Goal: Contribute content: Add original content to the website for others to see

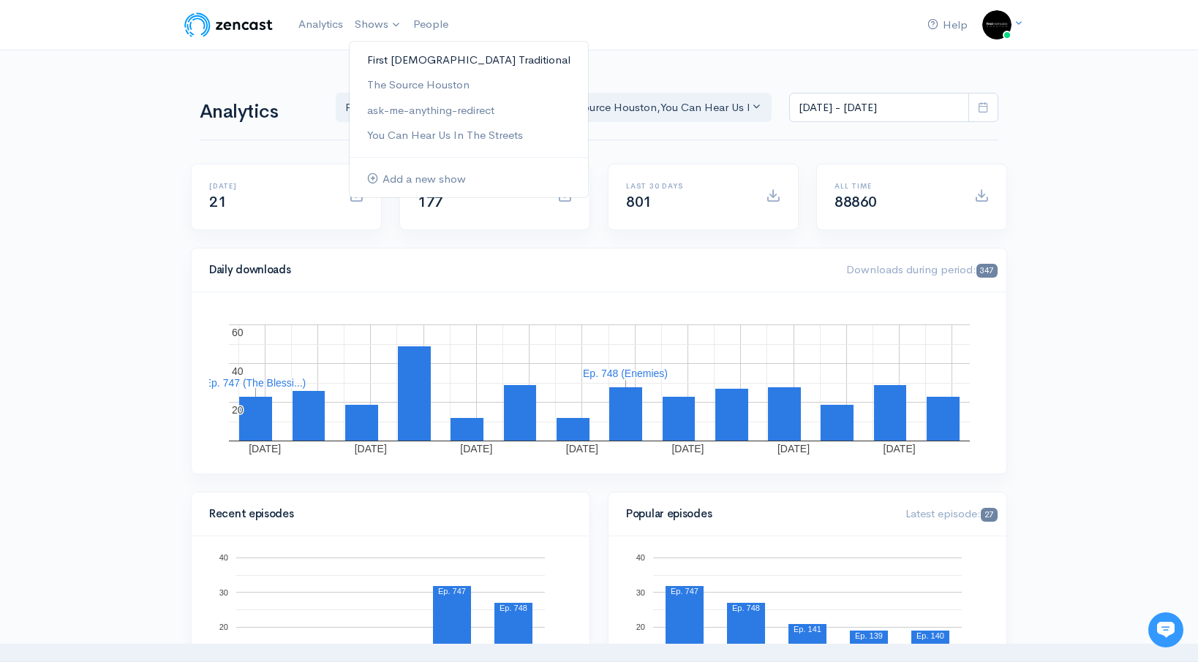
click at [400, 54] on link "First [DEMOGRAPHIC_DATA] Traditional" at bounding box center [469, 61] width 238 height 26
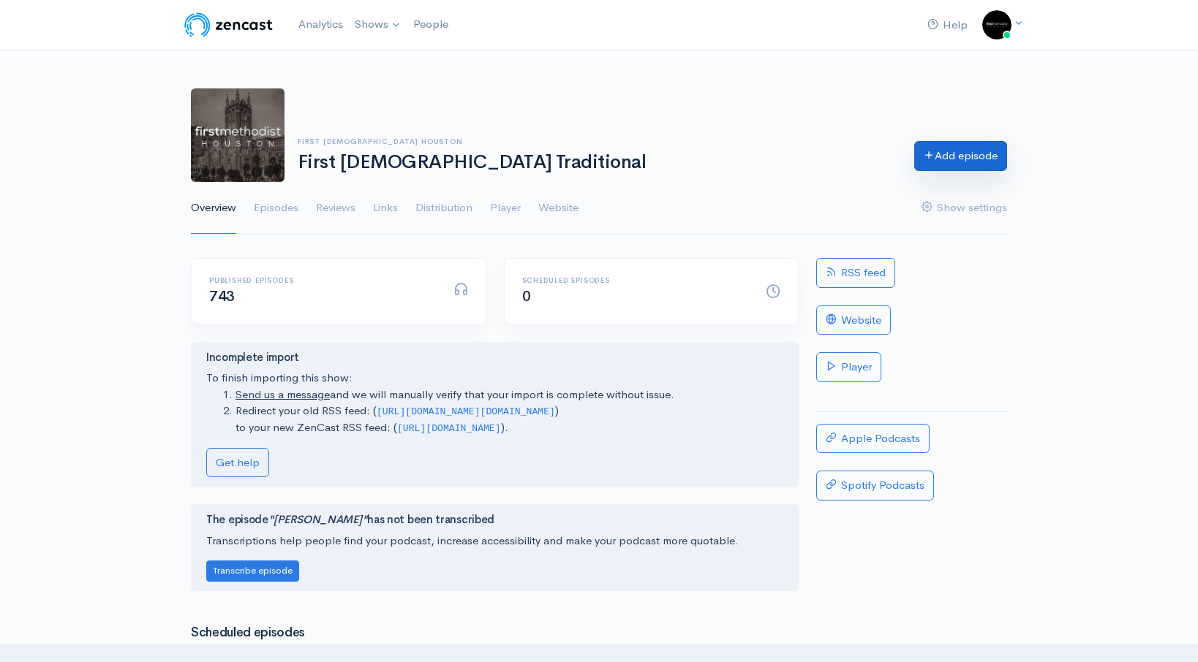
click at [984, 168] on link "Add episode" at bounding box center [960, 156] width 93 height 30
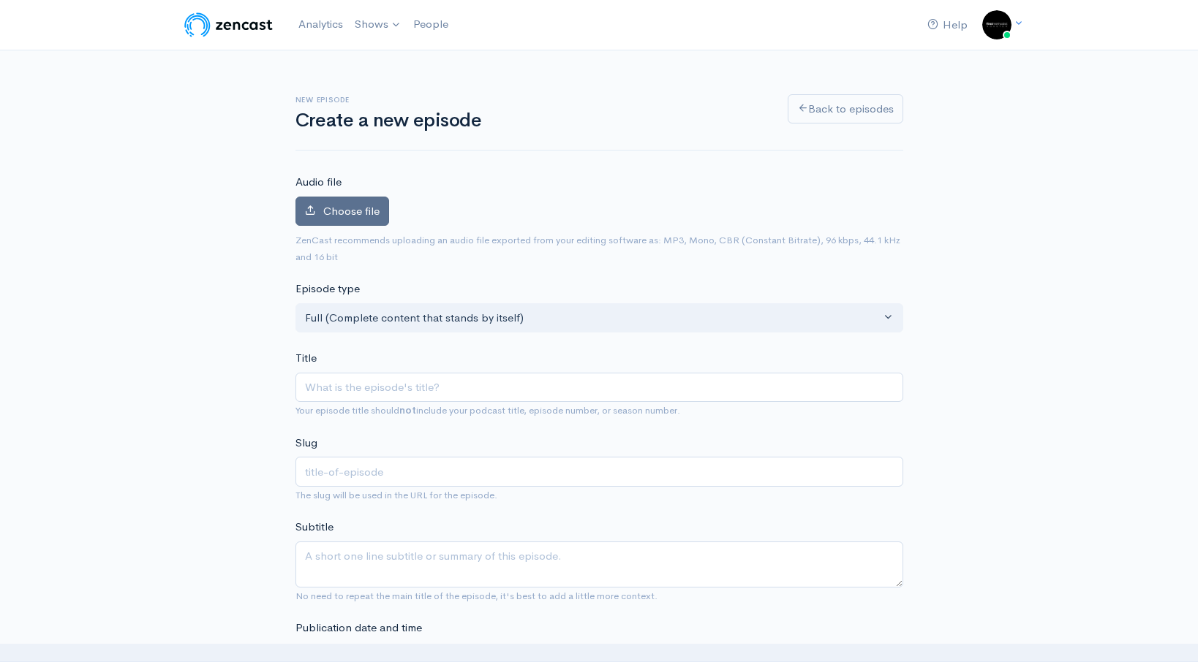
click at [354, 210] on span "Choose file" at bounding box center [351, 211] width 56 height 14
click at [0, 0] on input "Choose file" at bounding box center [0, 0] width 0 height 0
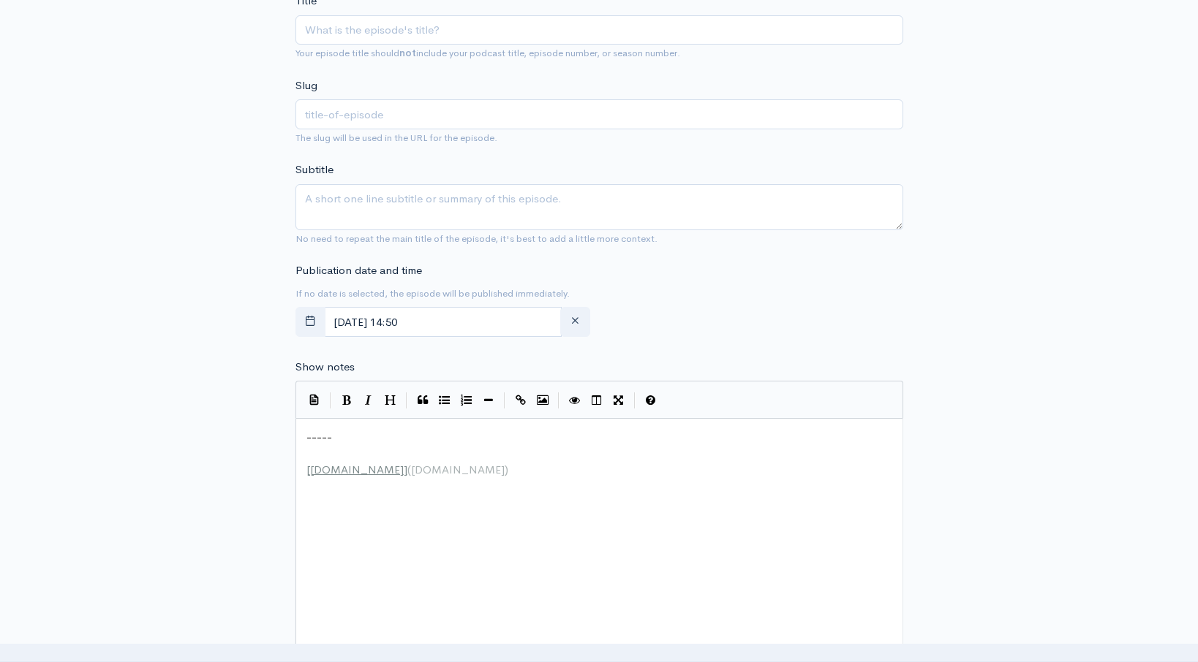
scroll to position [529, 0]
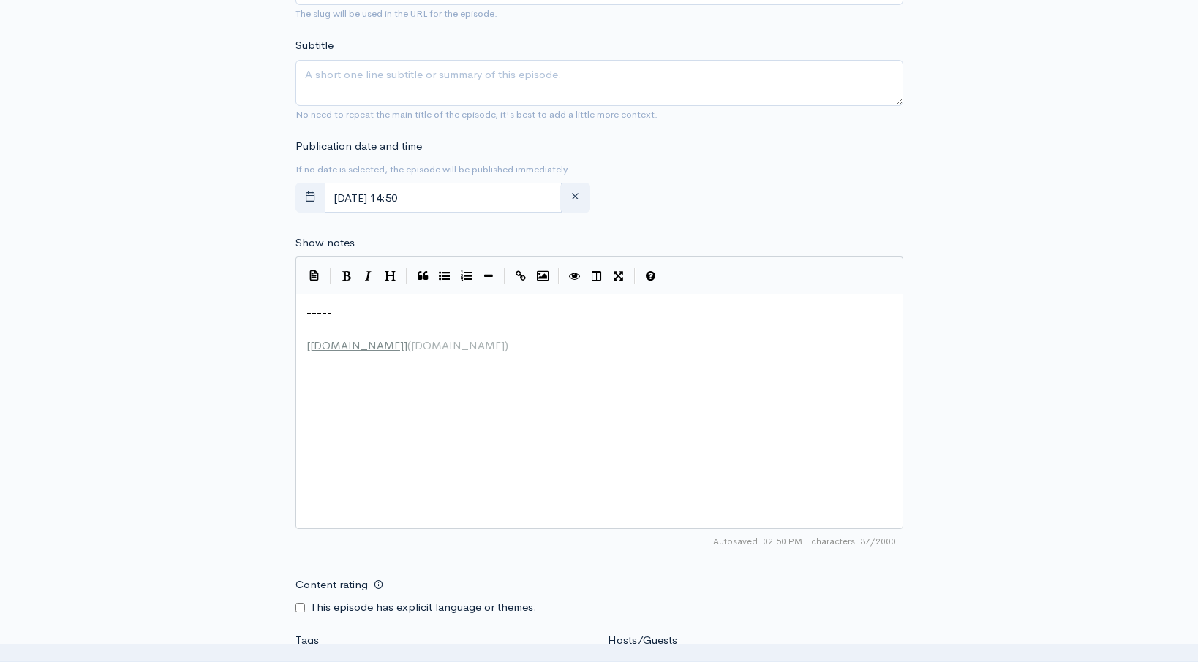
click at [528, 438] on div "xxxxxxxxxx ----- ​ [ [DOMAIN_NAME] ] ( [DOMAIN_NAME] )" at bounding box center [617, 430] width 628 height 256
type textarea "-----"
drag, startPoint x: 458, startPoint y: 318, endPoint x: 237, endPoint y: 307, distance: 221.1
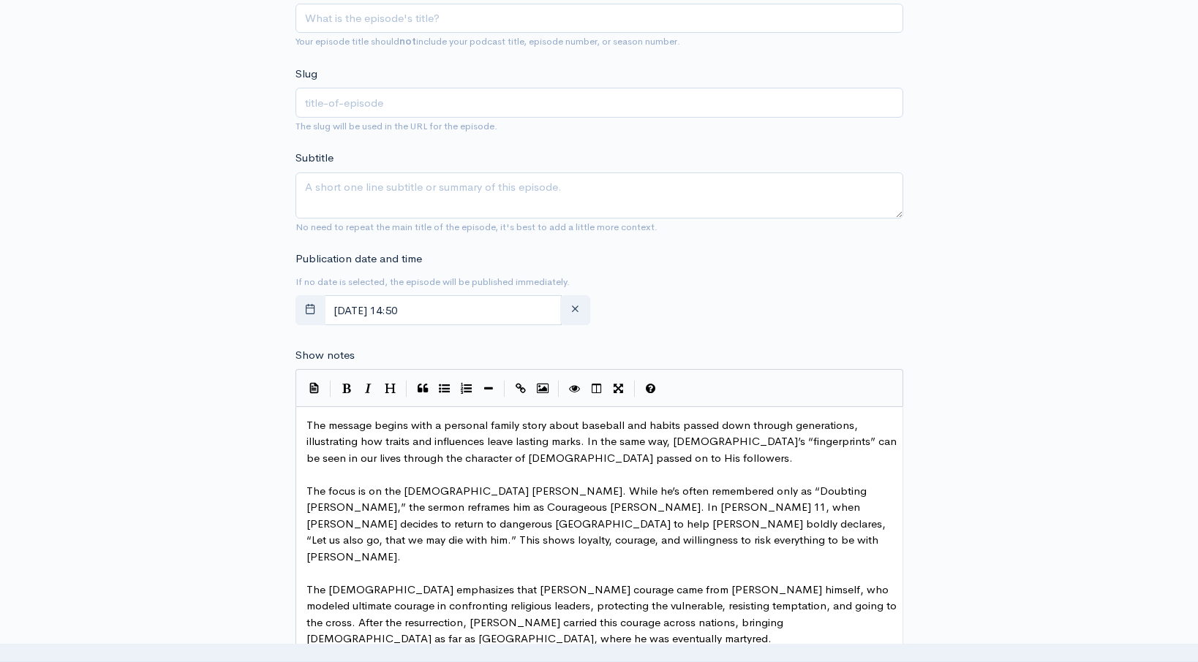
scroll to position [393, 0]
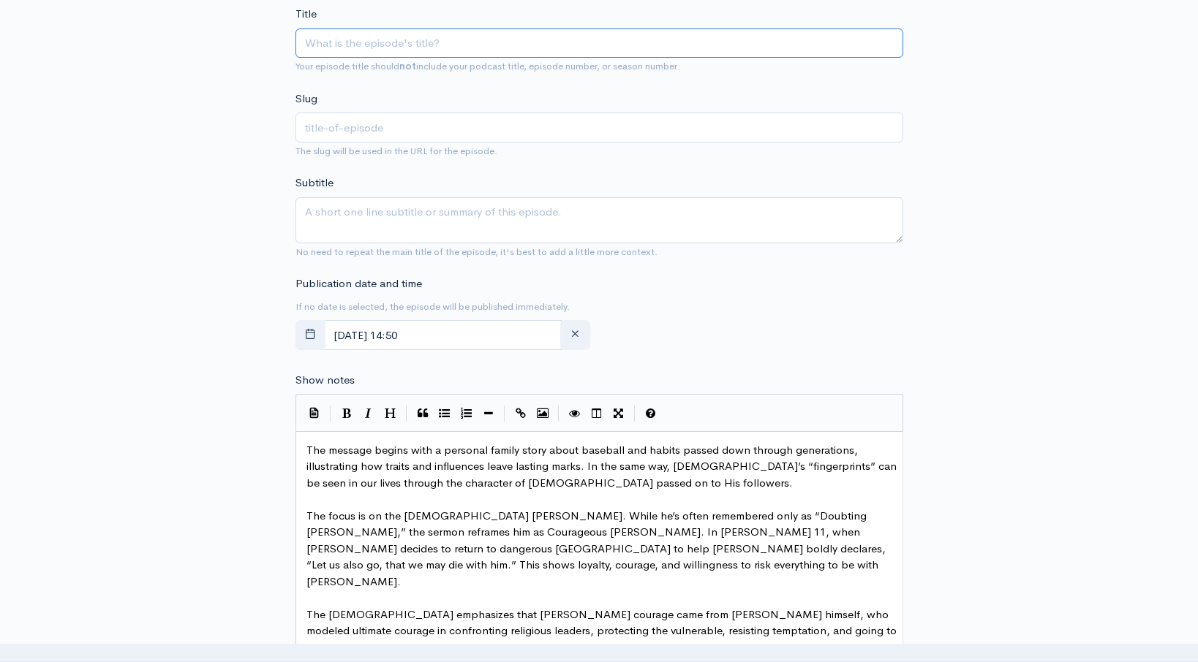
click at [342, 50] on input "Title" at bounding box center [599, 44] width 608 height 30
type input "S"
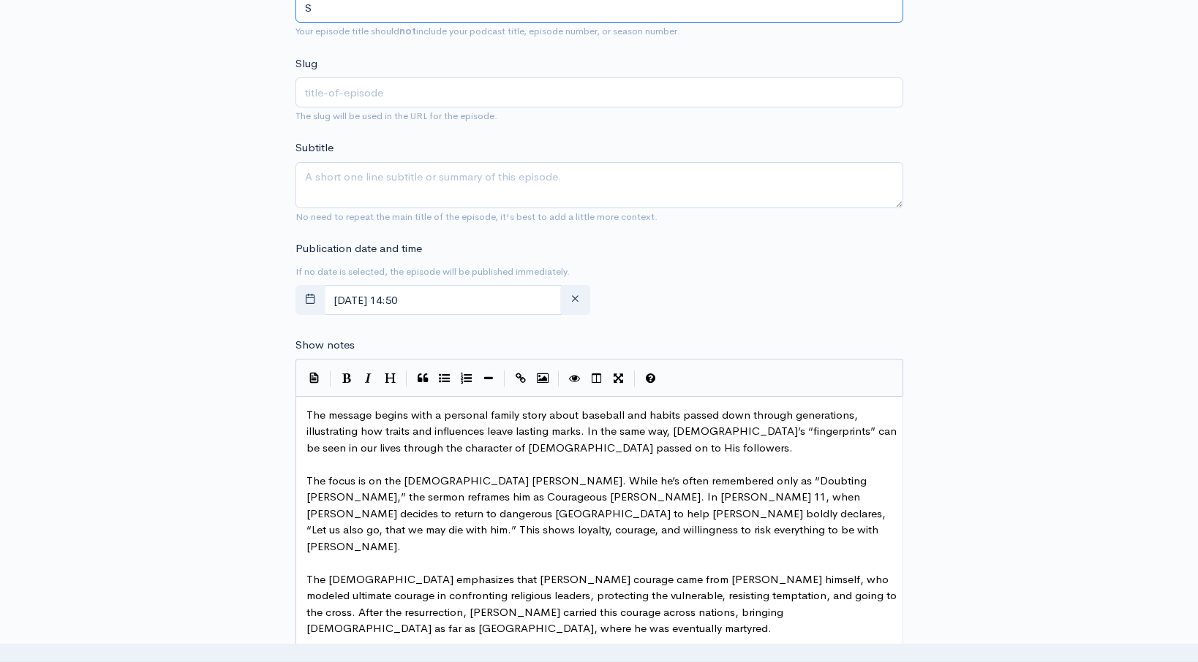
type input "s"
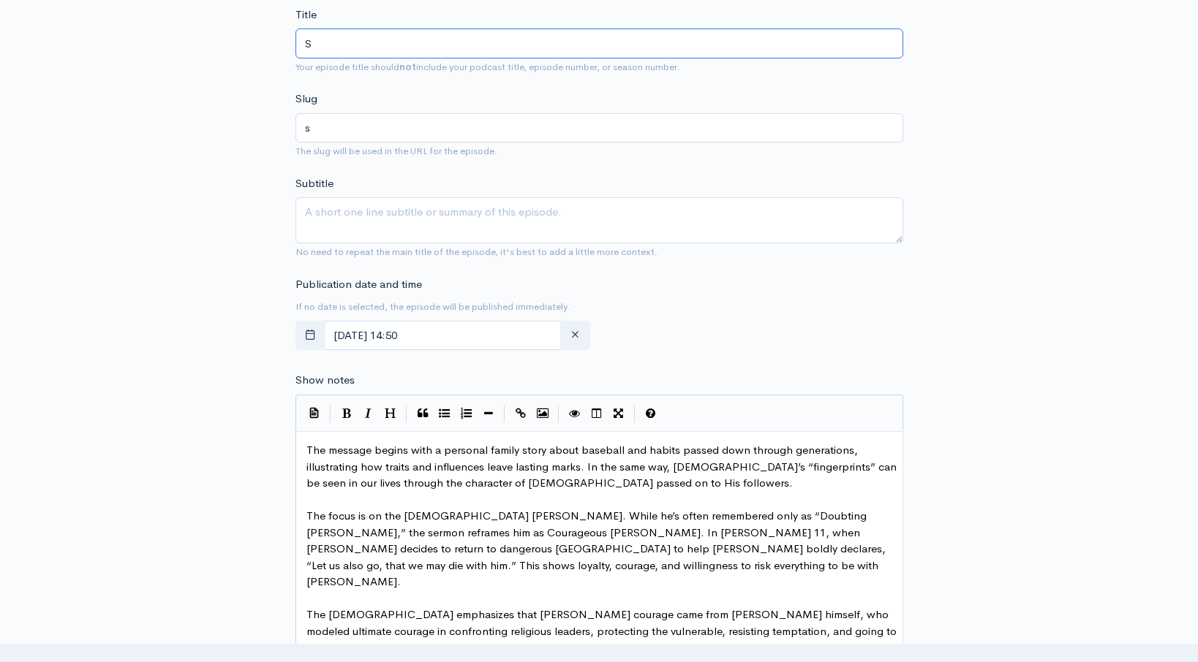
type input "St"
type input "st"
type input "St. T"
type input "st-t"
type input "St. Th"
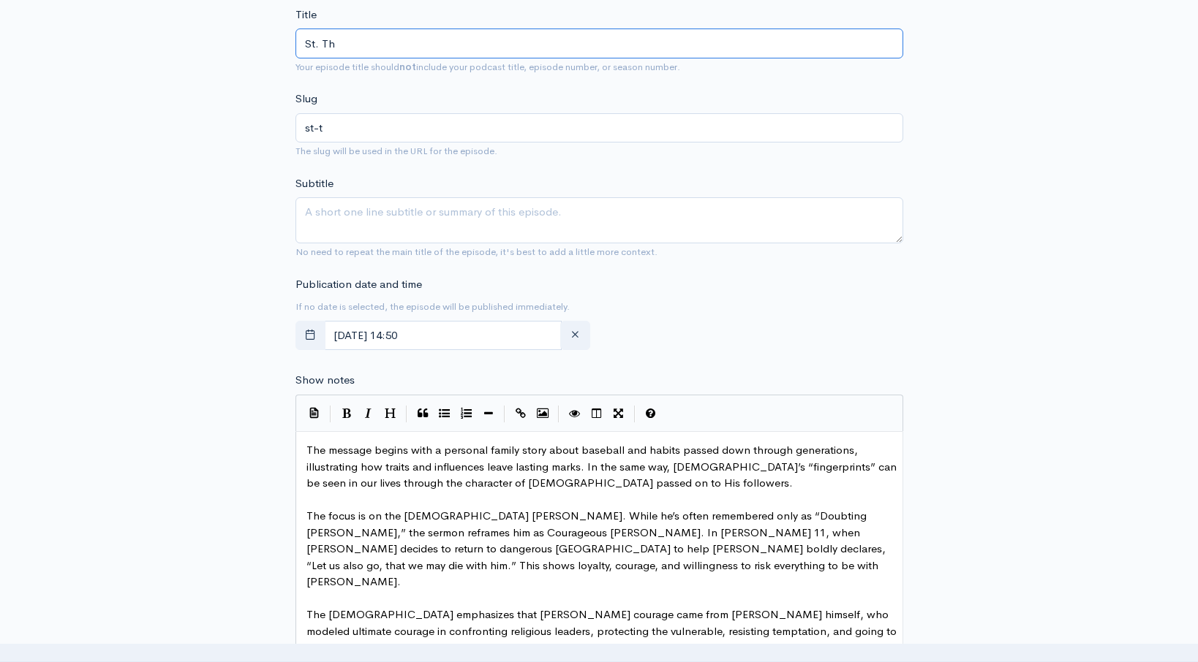
type input "st-th"
type input "St. Thom"
type input "st-thom"
type input "St. [PERSON_NAME]"
type input "st-[PERSON_NAME]"
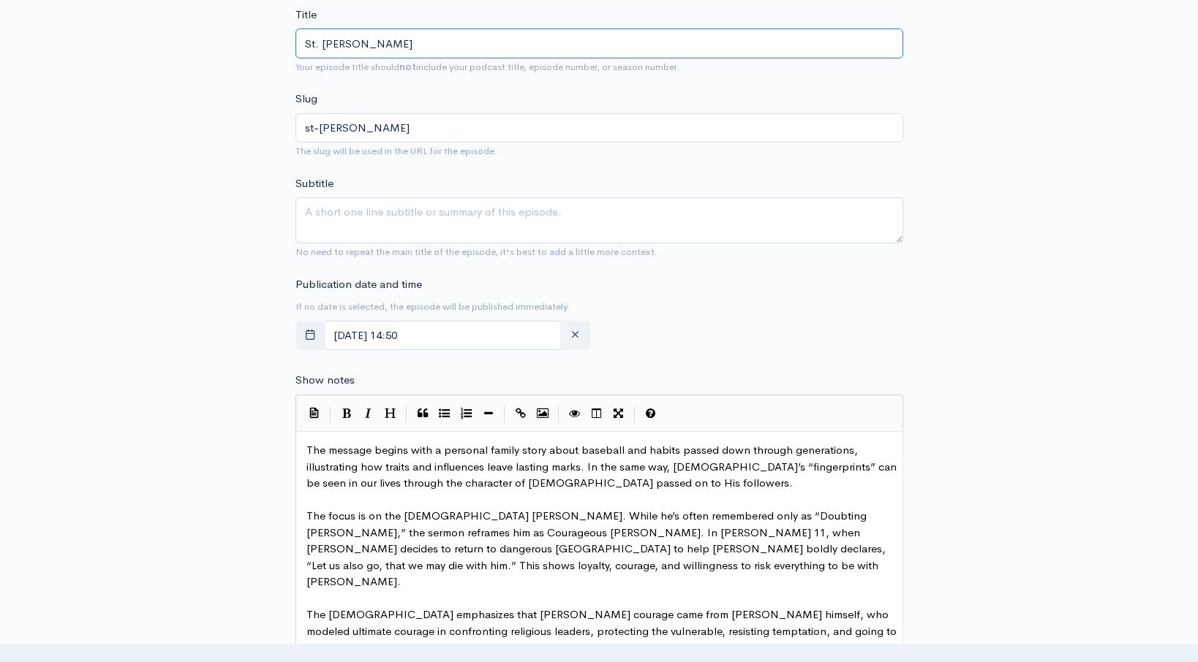
type input "St. [PERSON_NAME]"
type input "st-[PERSON_NAME]-t"
type input "St. [PERSON_NAME]"
type input "st-[PERSON_NAME]"
type input "St. [PERSON_NAME]"
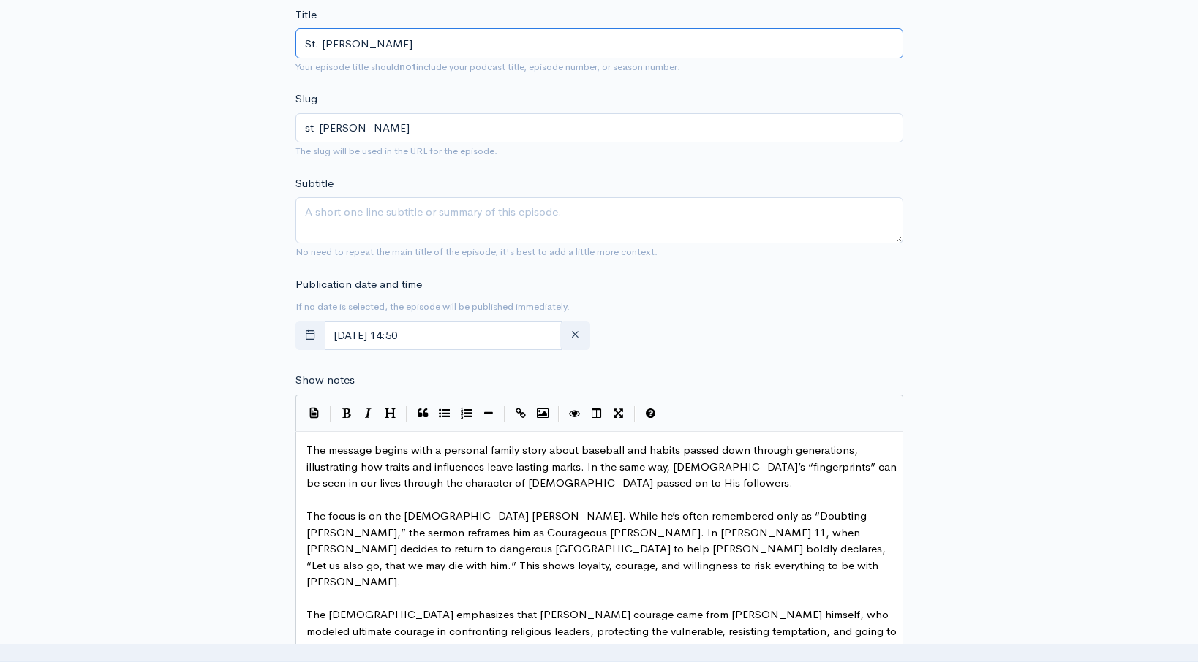
type input "st-[PERSON_NAME]"
type input "St. [PERSON_NAME]"
type input "st-[PERSON_NAME]"
type input "St. [PERSON_NAME]"
type input "st-[PERSON_NAME]-t"
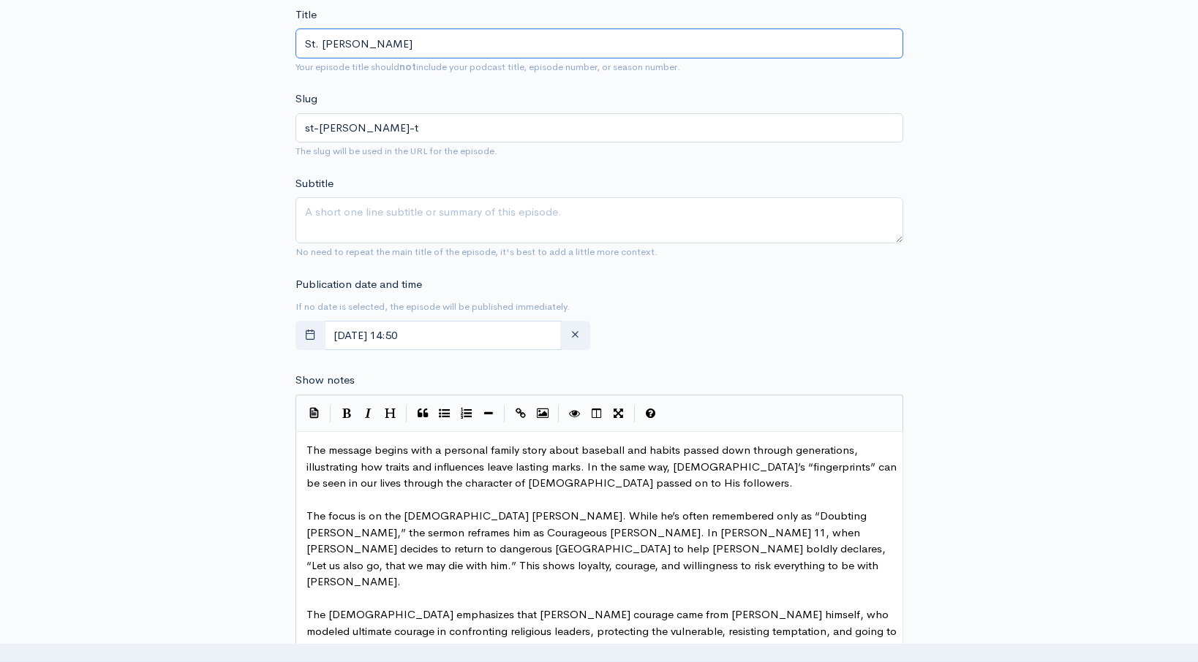
type input "St. [PERSON_NAME], The"
type input "st-[PERSON_NAME]-the"
type input "St. [PERSON_NAME], The D"
type input "st-[PERSON_NAME]-the-d"
type input "St. [PERSON_NAME], The Do"
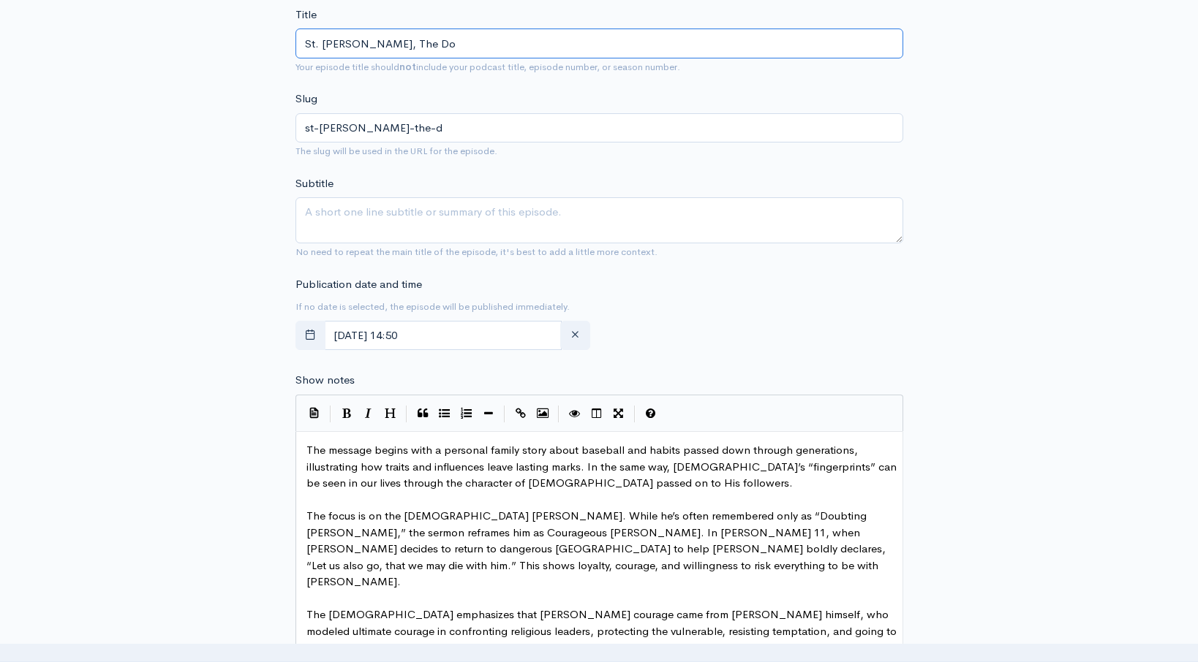
type input "st-[PERSON_NAME]-the-do"
type input "St. [PERSON_NAME], The Dob"
type input "st-[PERSON_NAME]-the-dob"
type input "St. [PERSON_NAME], The Do"
type input "st-[PERSON_NAME]-the-do"
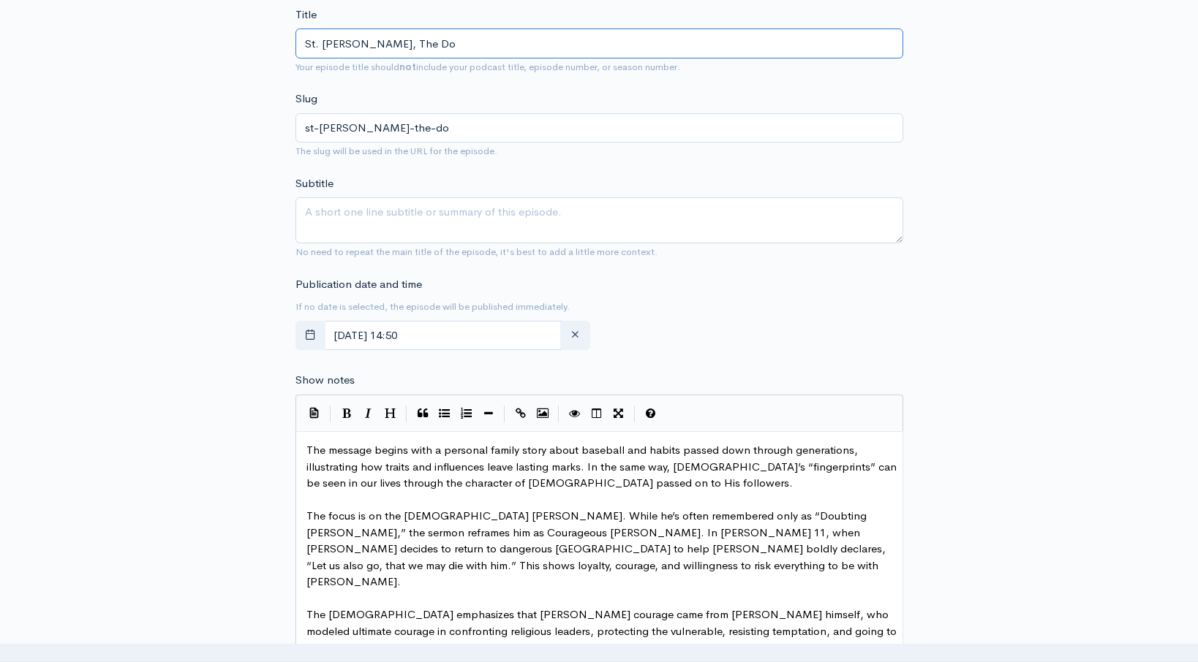
type input "St. [PERSON_NAME], The Dou"
type input "st-[PERSON_NAME]-the-dou"
type input "St. [PERSON_NAME], The [PERSON_NAME]"
type input "st-[PERSON_NAME]-the-[PERSON_NAME]"
type input "St. [PERSON_NAME], The Doubt"
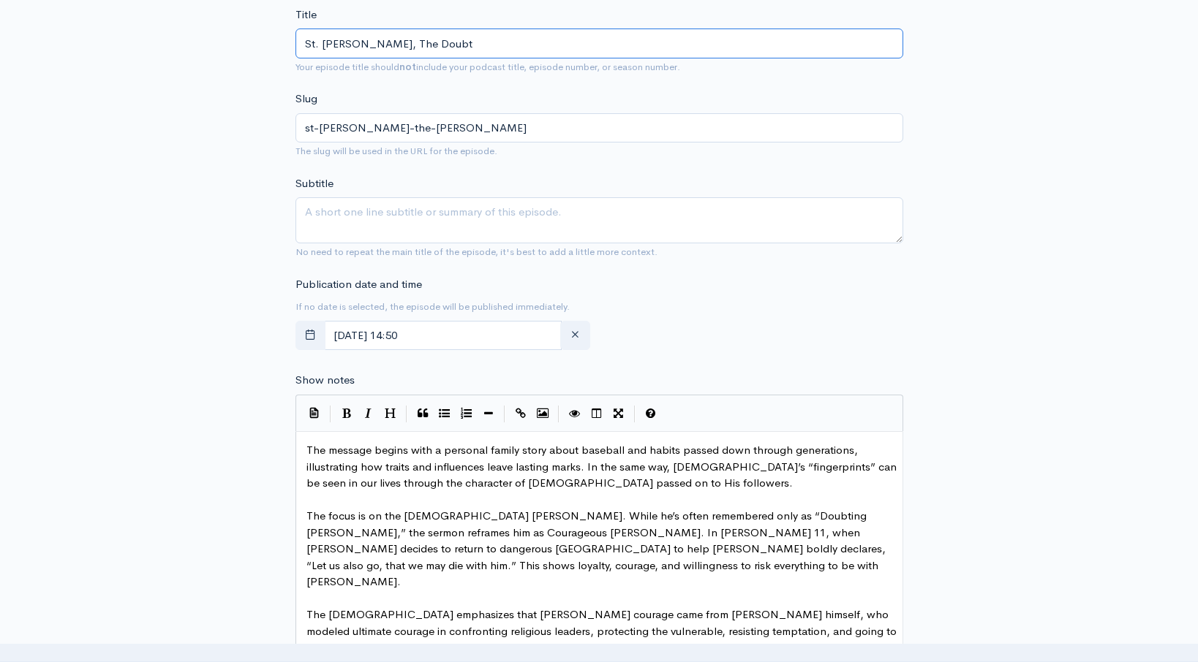
type input "st-[PERSON_NAME]-the-doubt"
type input "St. [PERSON_NAME], The Doubter"
type input "st-[PERSON_NAME]-the-doubter"
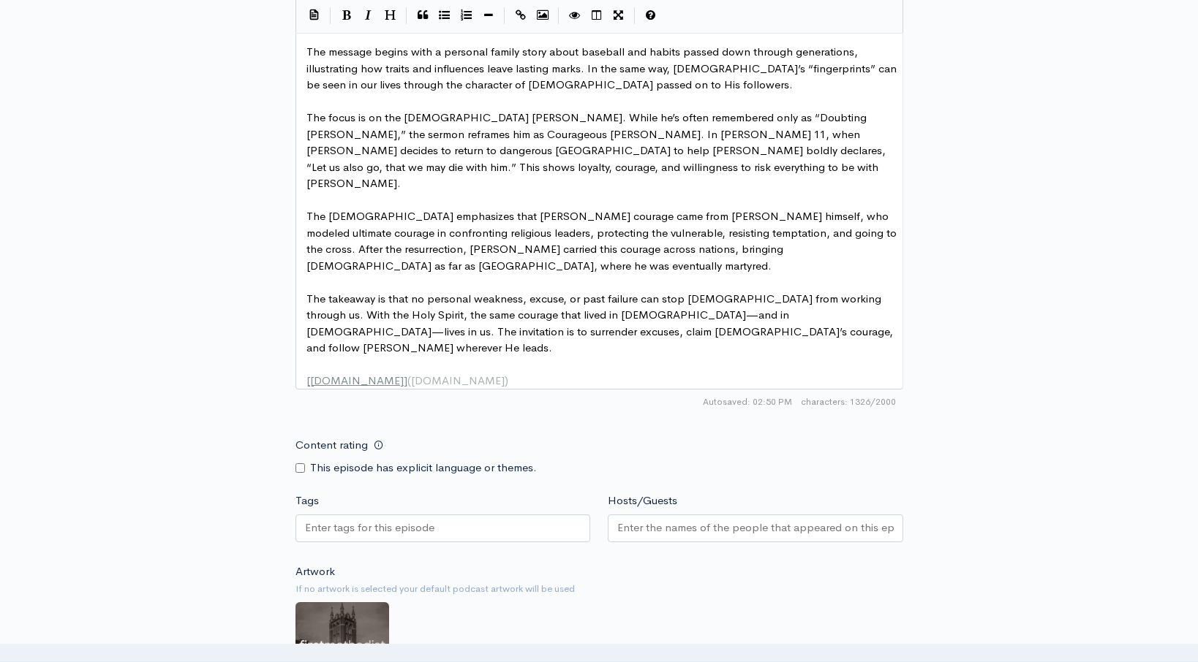
scroll to position [873, 0]
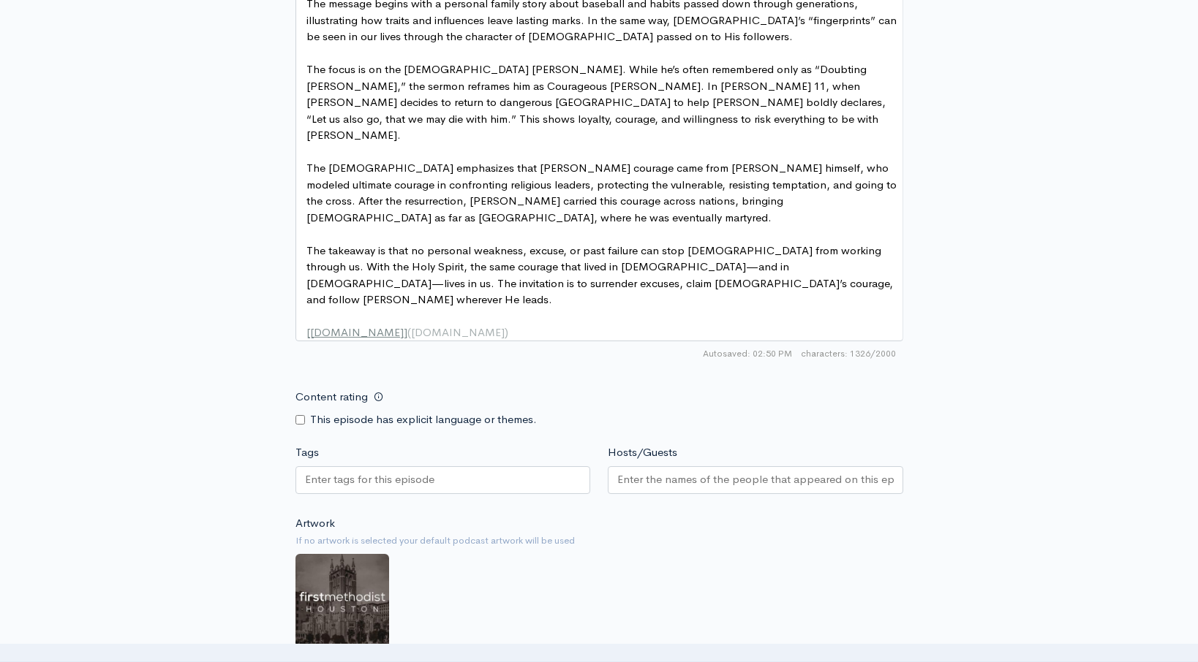
type input "St. [PERSON_NAME], The Doubter"
click at [668, 472] on input "Hosts/Guests" at bounding box center [755, 480] width 276 height 17
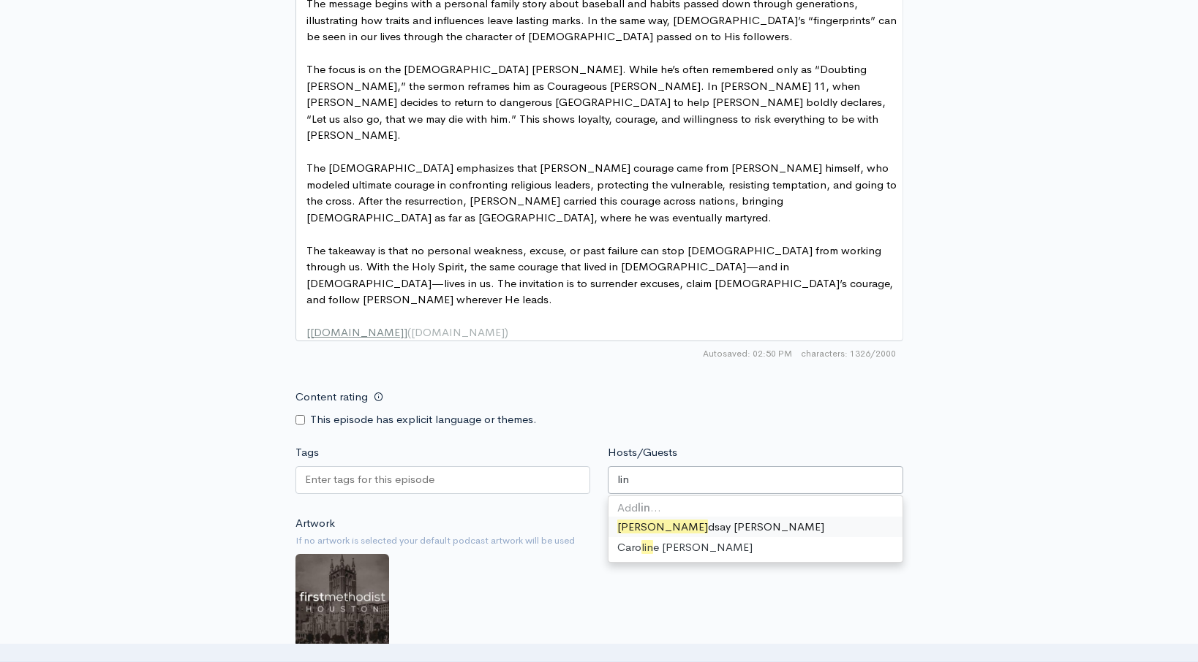
type input "[PERSON_NAME]"
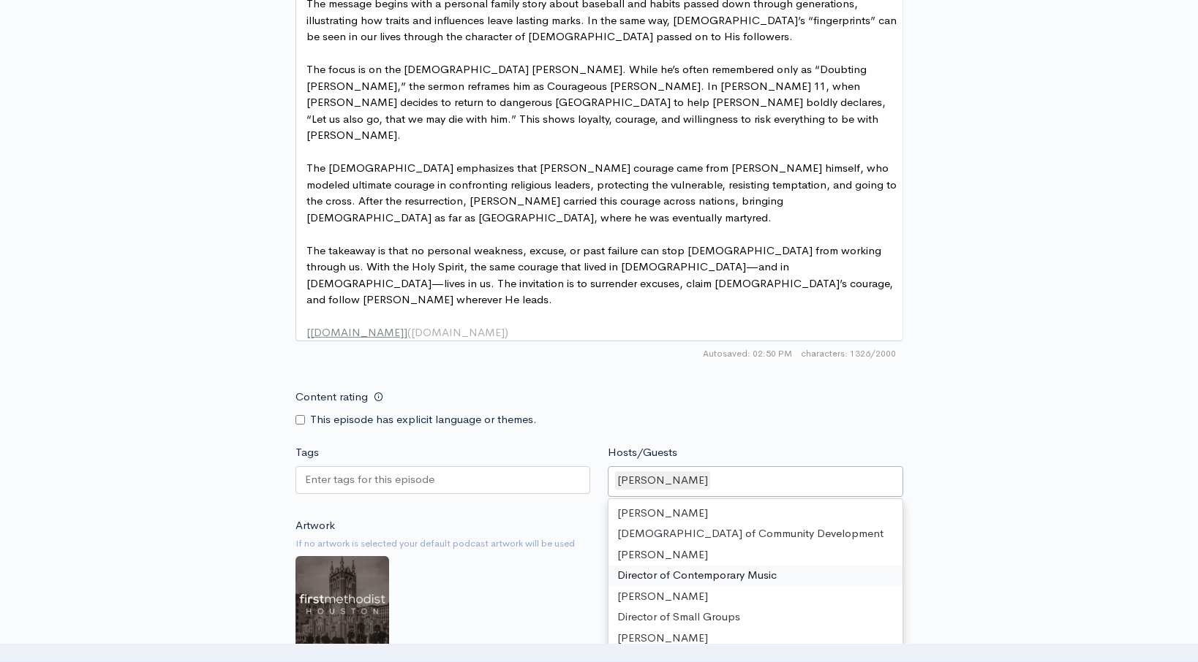
click at [573, 552] on div "Artwork If no artwork is selected your default podcast artwork will be used Cho…" at bounding box center [599, 608] width 608 height 180
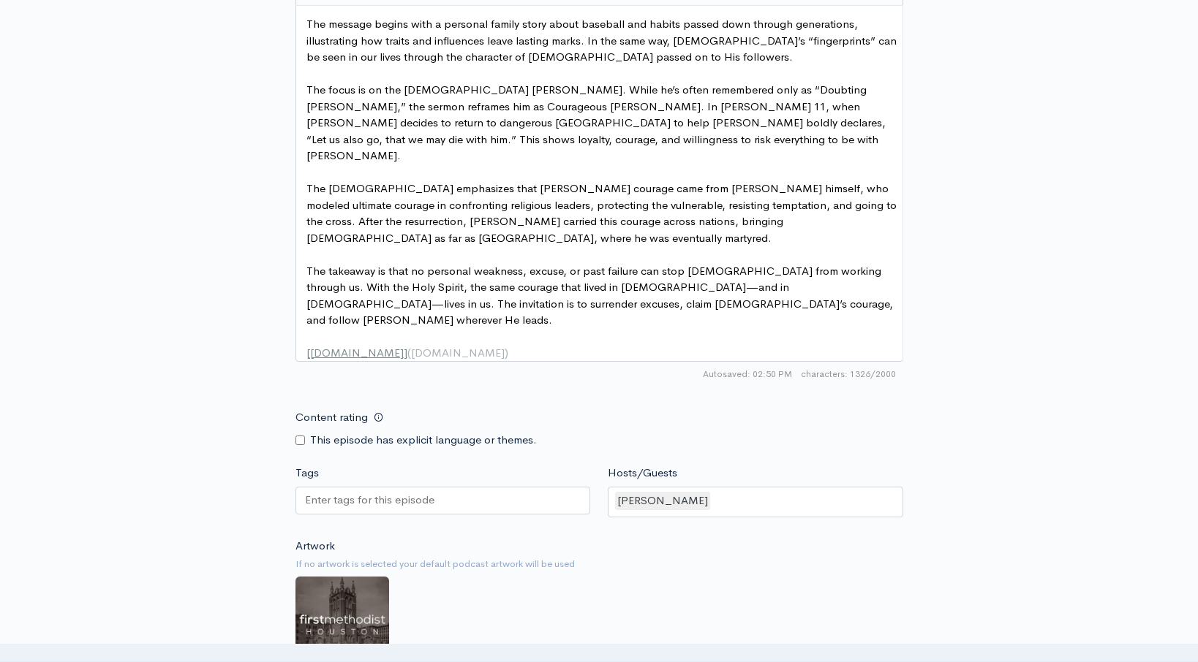
scroll to position [1195, 0]
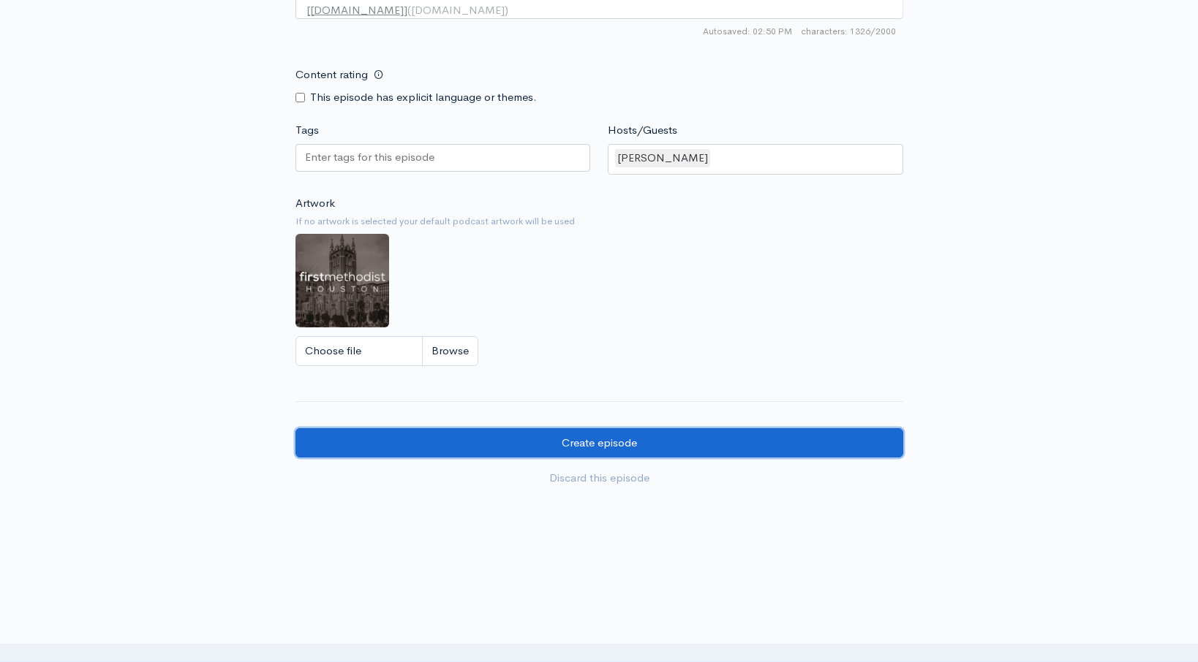
click at [594, 428] on input "Create episode" at bounding box center [599, 443] width 608 height 30
